Goal: Navigation & Orientation: Find specific page/section

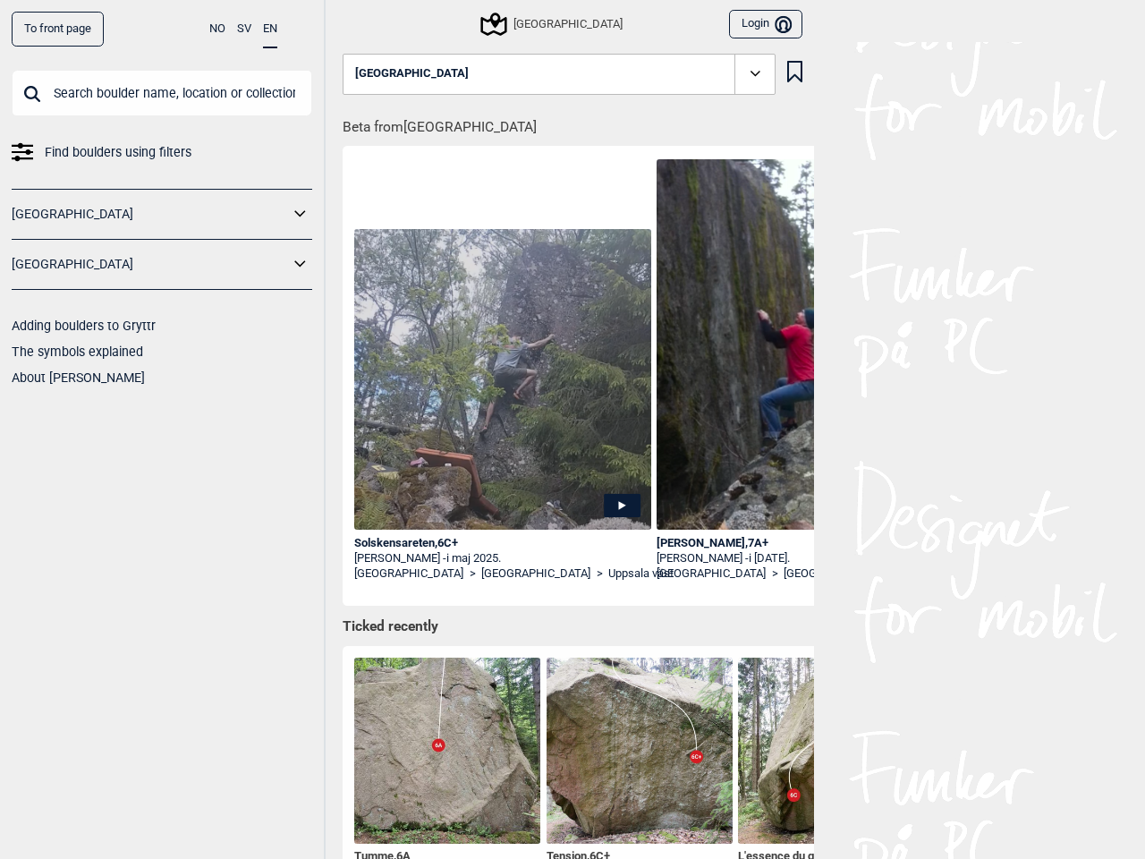
click at [217, 29] on button "NO" at bounding box center [217, 29] width 16 height 35
click at [244, 29] on button "SV" at bounding box center [244, 29] width 14 height 35
click at [270, 30] on button "EN" at bounding box center [270, 29] width 14 height 35
click at [301, 214] on icon at bounding box center [300, 214] width 23 height 26
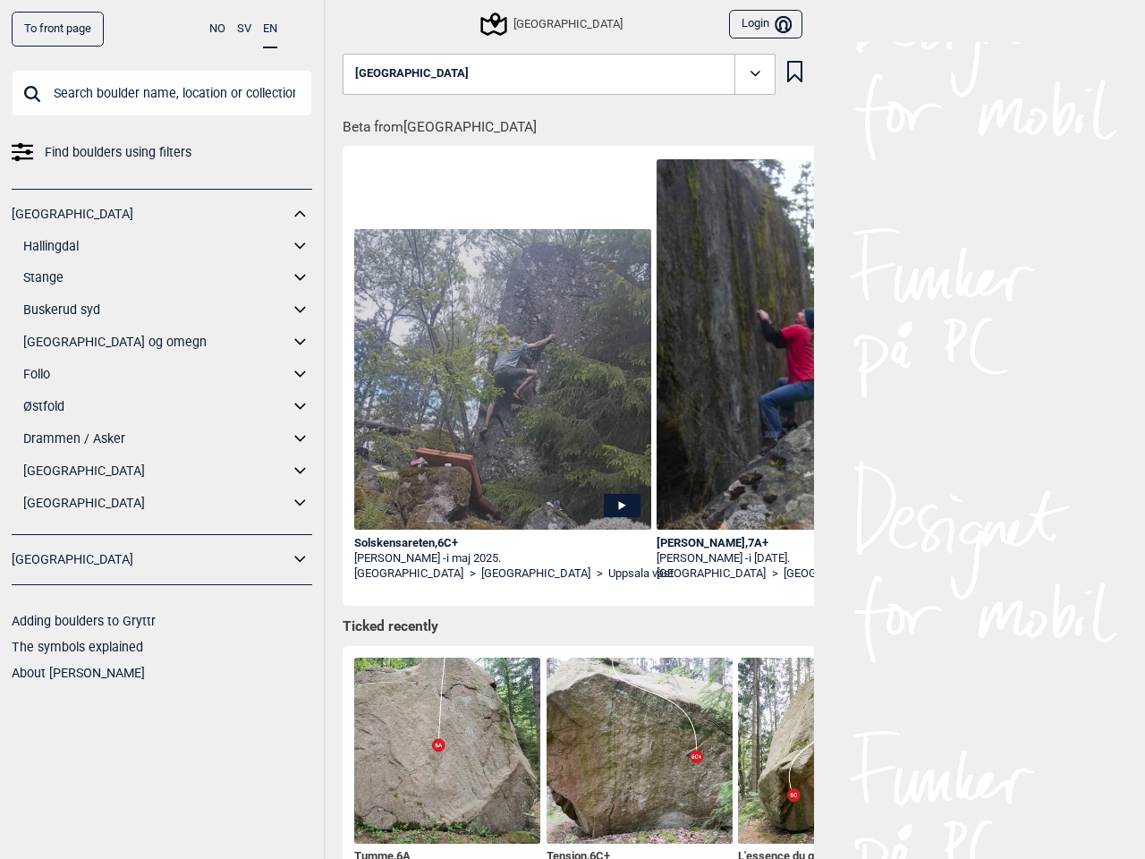
click at [301, 264] on div "Norge Hallingdal Gol Ål Stange Kolomoen Vallset Tangen Sørli Åsbygda Buskerud s…" at bounding box center [162, 362] width 301 height 346
click at [352, 23] on div "Sverige Login Bruker" at bounding box center [572, 21] width 483 height 42
